Goal: Task Accomplishment & Management: Complete application form

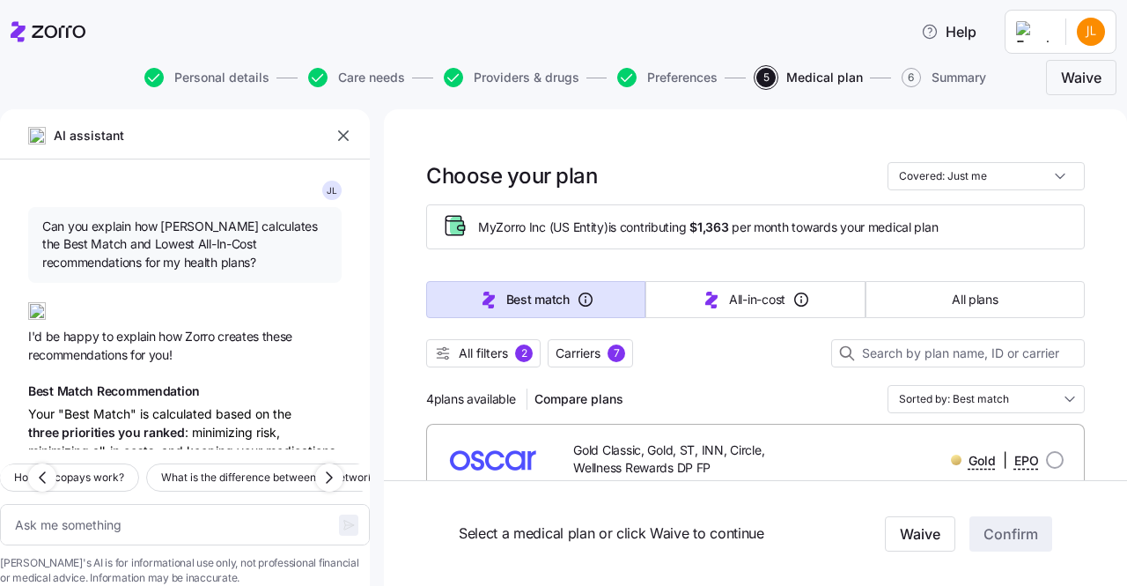
scroll to position [1404, 0]
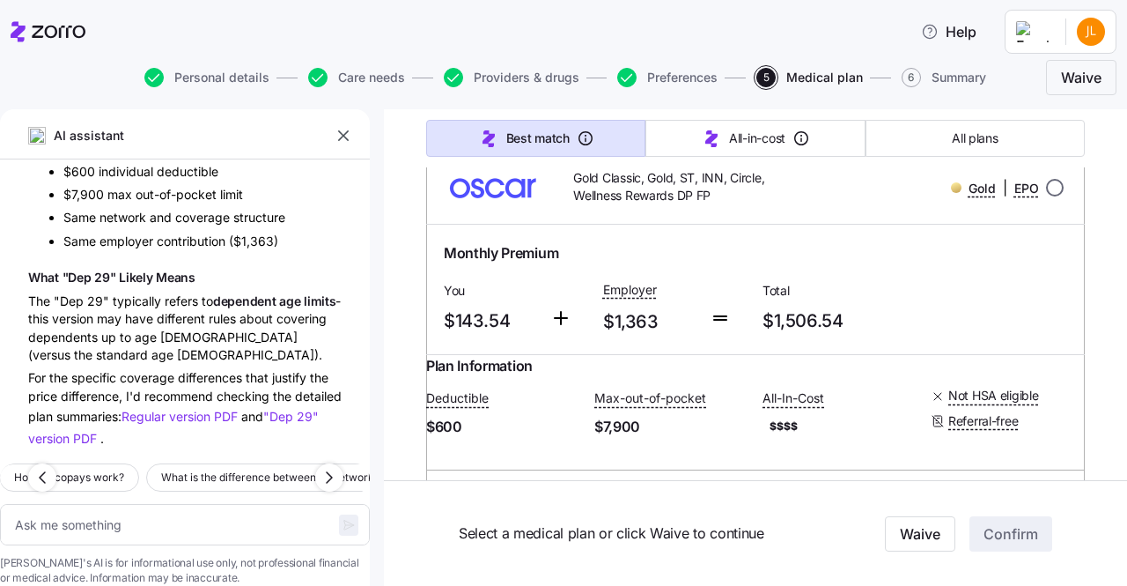
click at [1046, 184] on input "radio" at bounding box center [1055, 188] width 18 height 18
radio input "true"
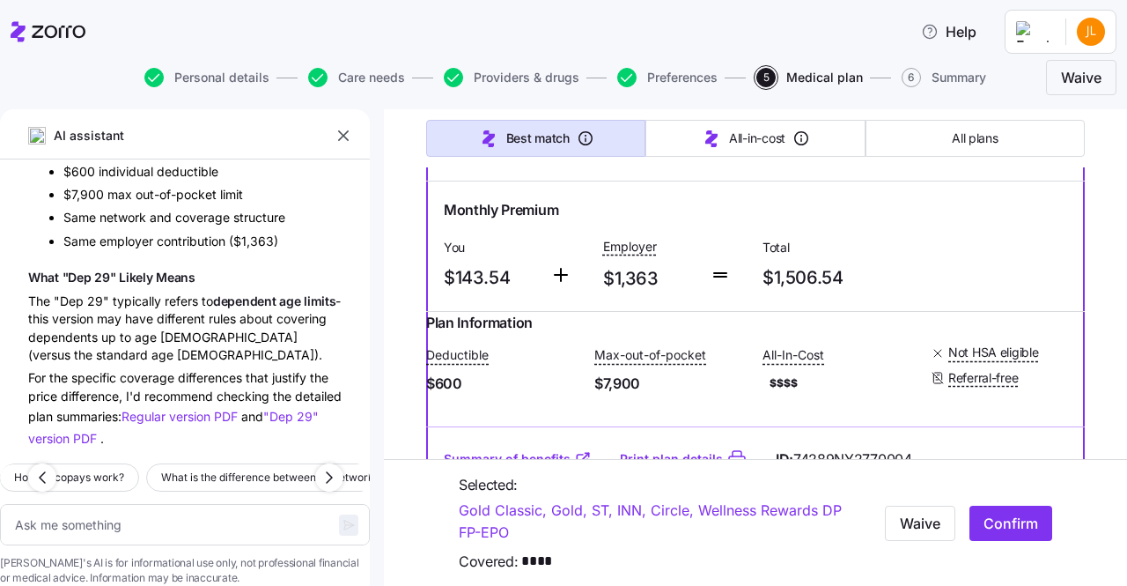
scroll to position [316, 0]
click at [1004, 520] on span "Confirm" at bounding box center [1011, 522] width 55 height 21
type textarea "x"
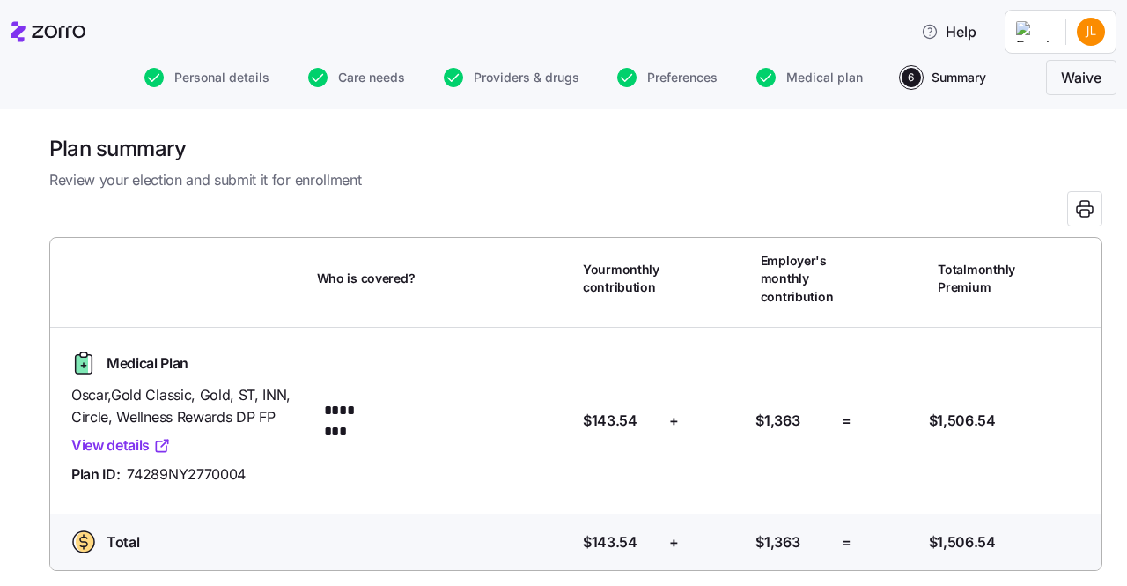
scroll to position [115, 0]
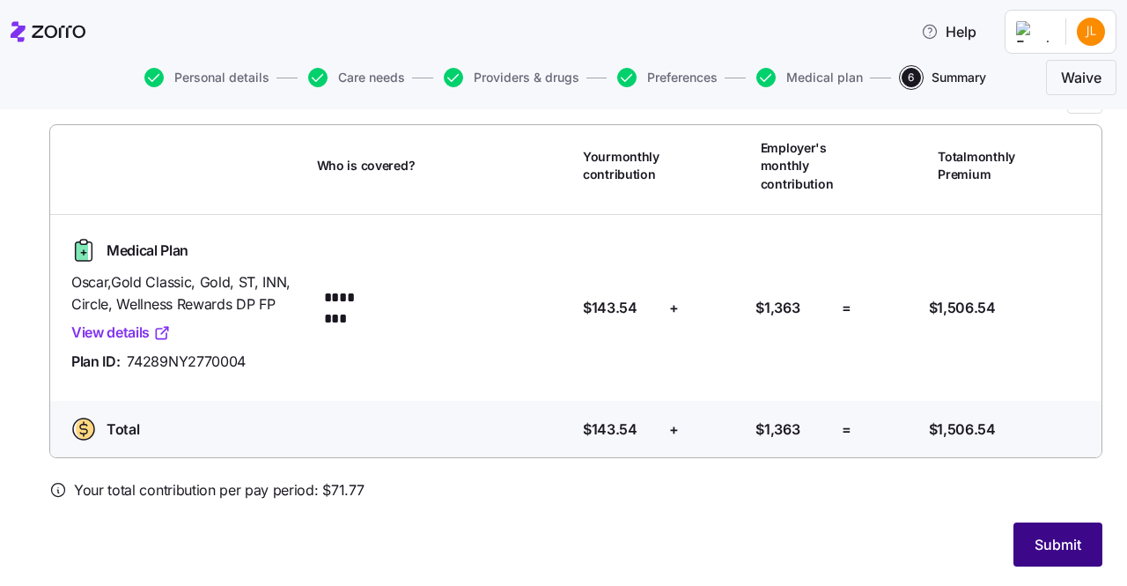
click at [1080, 538] on button "Submit" at bounding box center [1058, 544] width 89 height 44
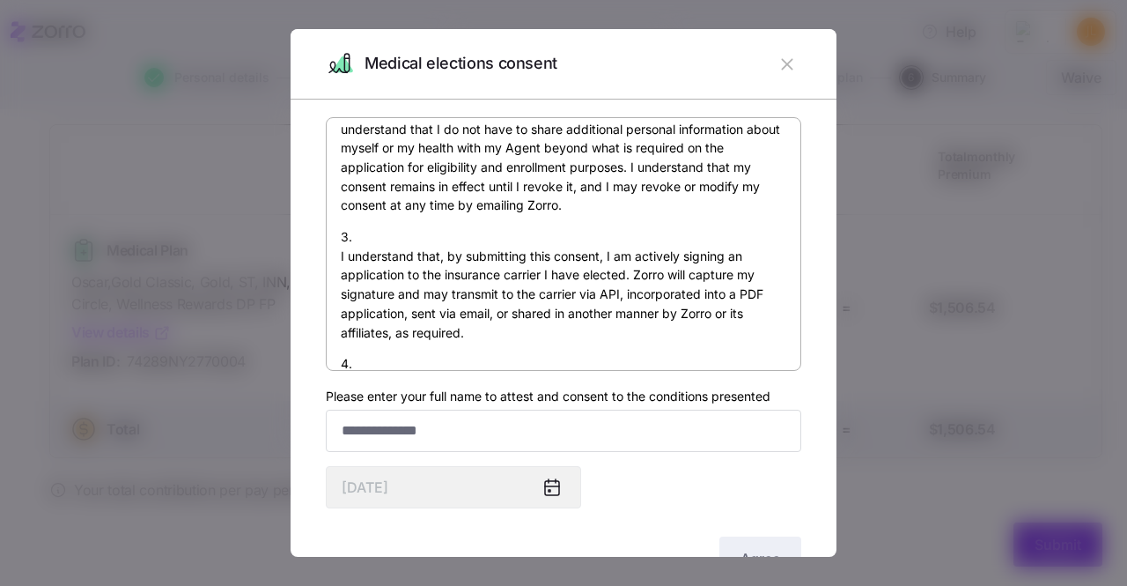
scroll to position [771, 0]
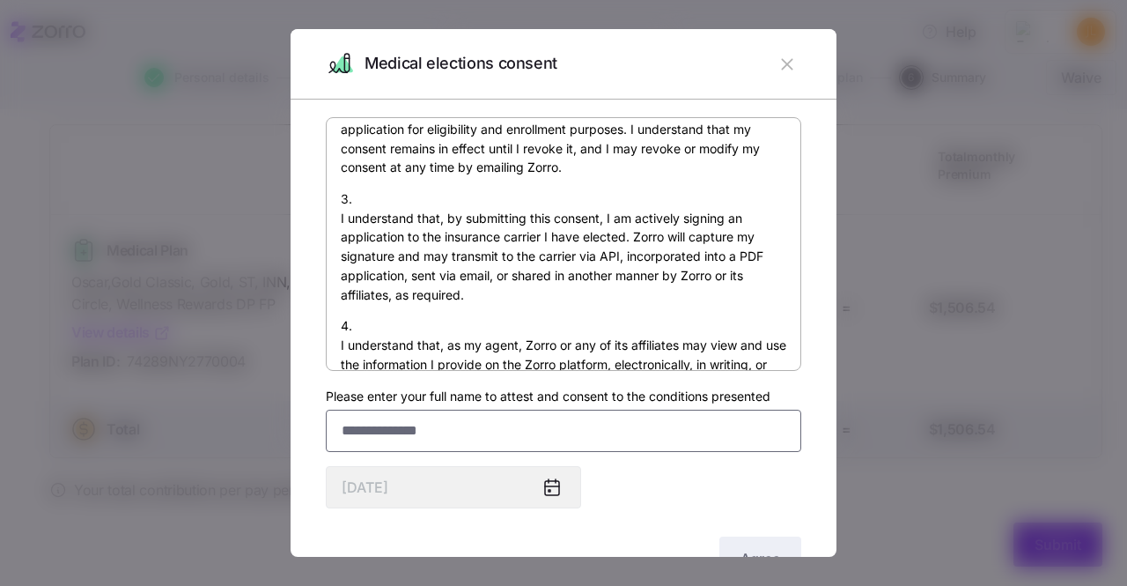
click at [449, 443] on input "Please enter your full name to attest and consent to the conditions presented" at bounding box center [564, 431] width 476 height 42
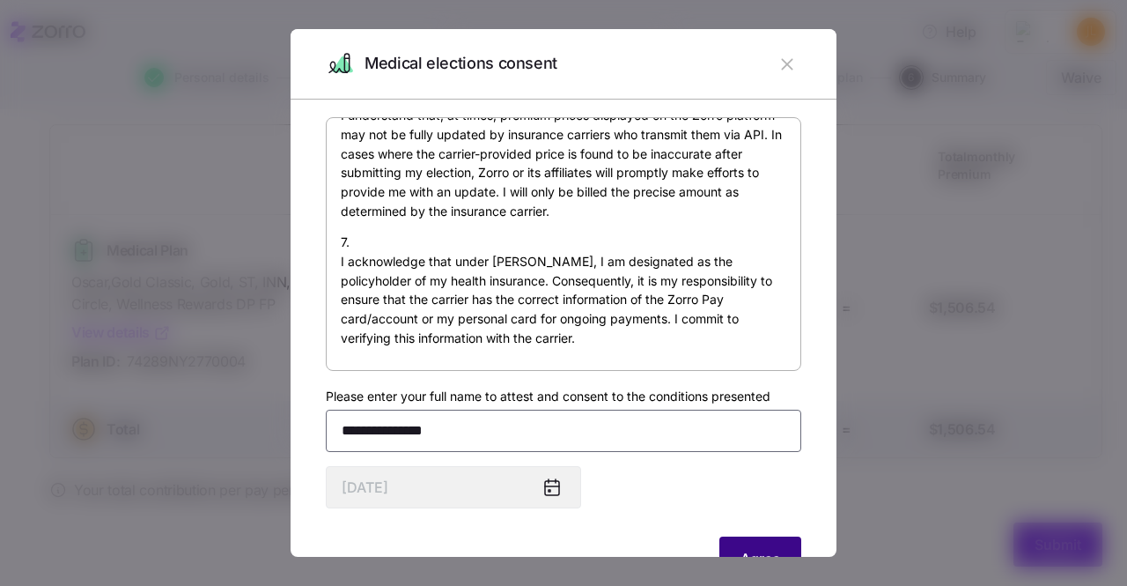
type input "**********"
click at [741, 553] on span "Agree" at bounding box center [761, 558] width 40 height 21
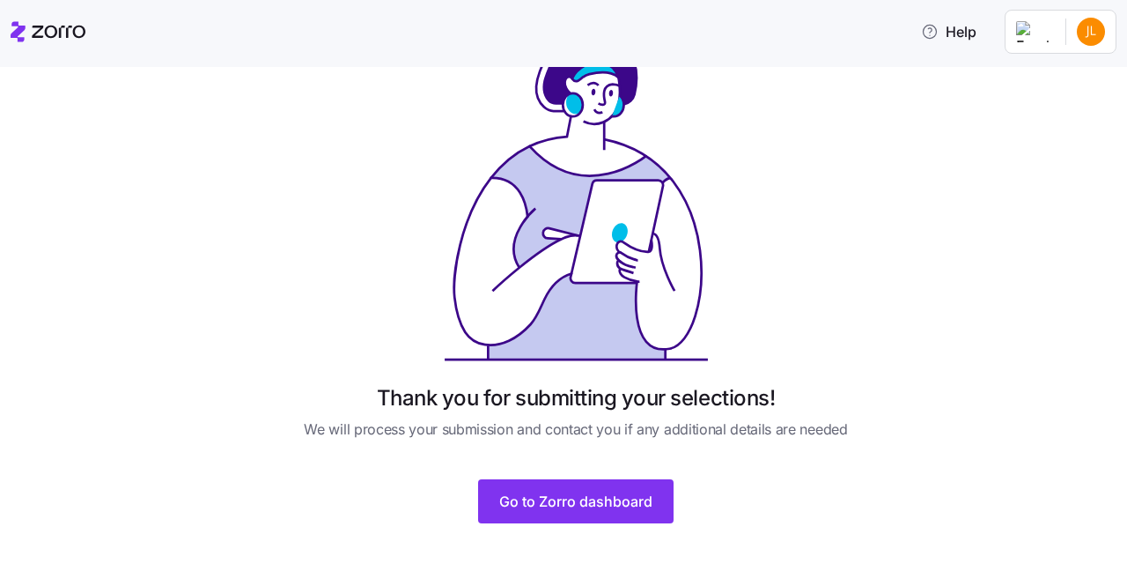
scroll to position [69, 0]
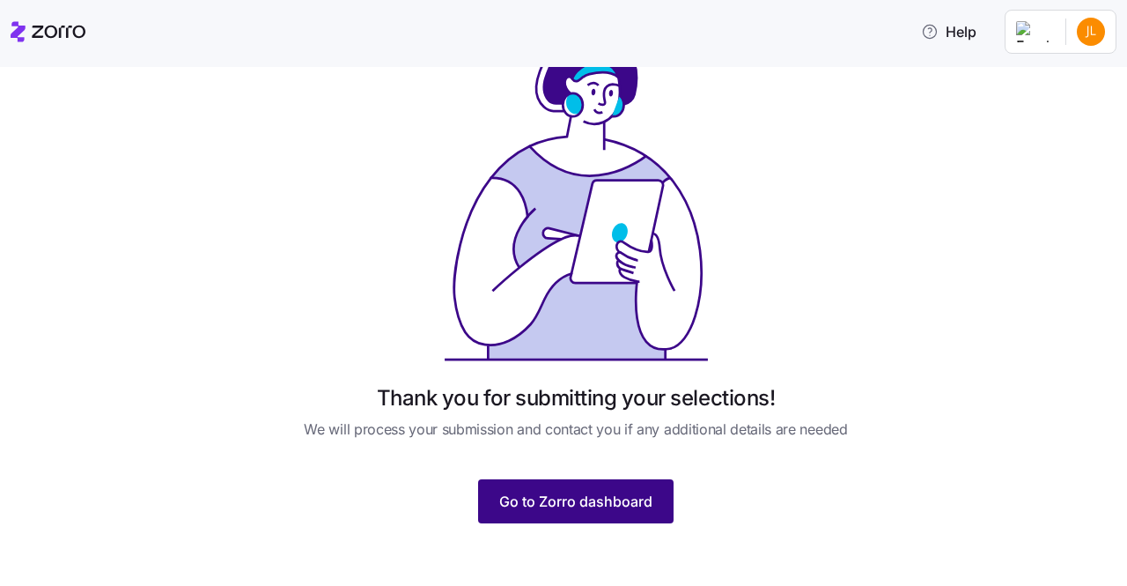
click at [593, 504] on span "Go to Zorro dashboard" at bounding box center [575, 501] width 153 height 21
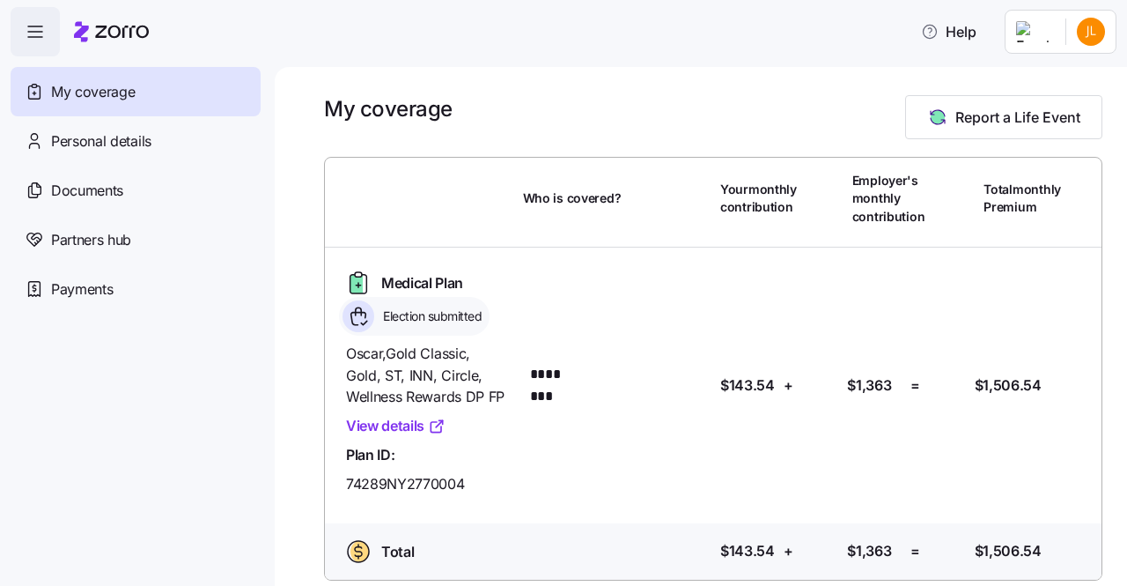
scroll to position [14, 0]
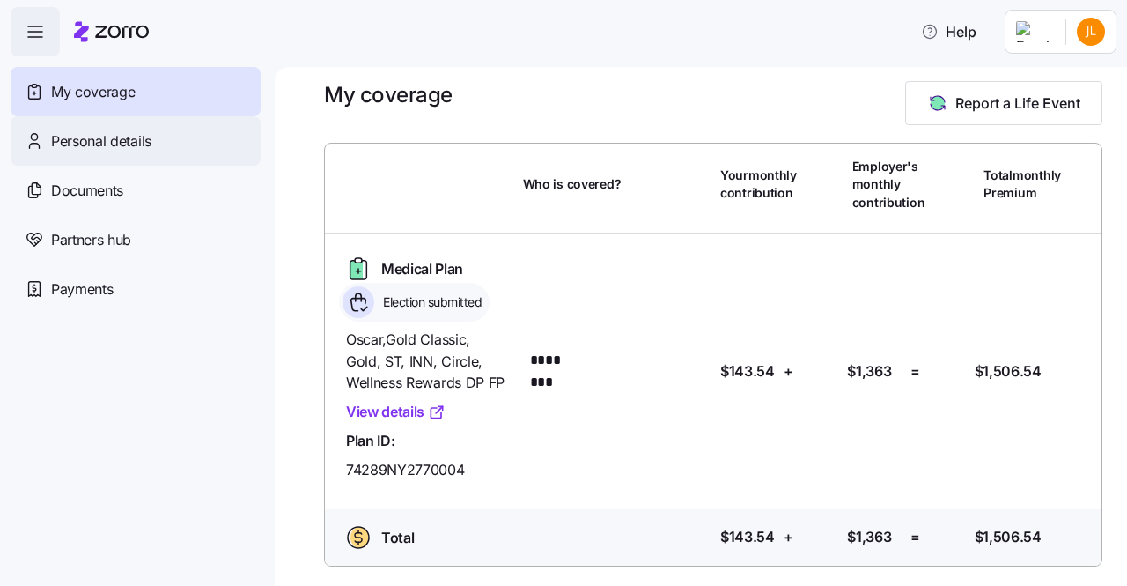
click at [139, 147] on span "Personal details" at bounding box center [101, 141] width 100 height 22
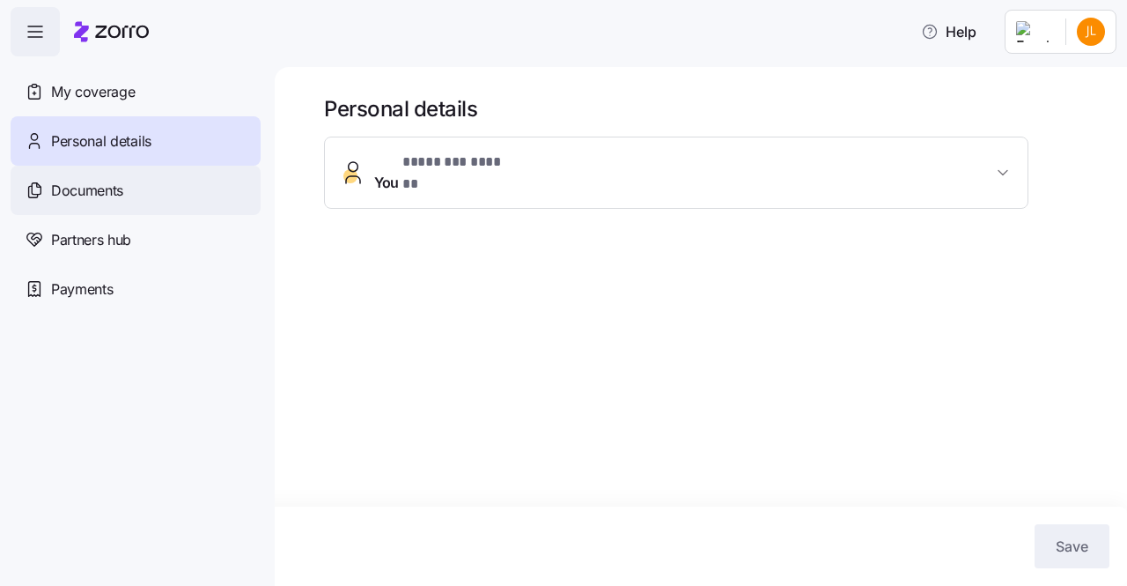
click at [126, 188] on div "Documents" at bounding box center [136, 190] width 250 height 49
